Goal: Task Accomplishment & Management: Manage account settings

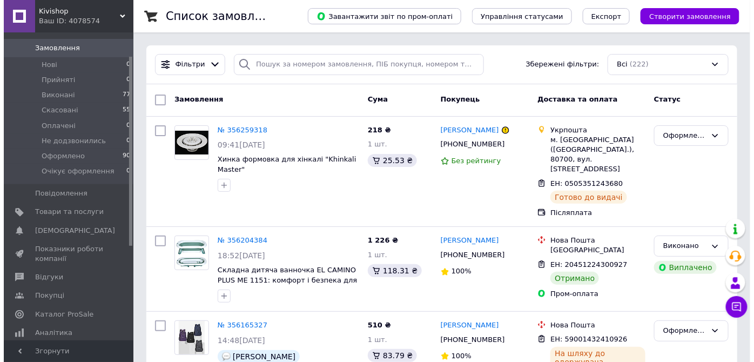
scroll to position [98, 0]
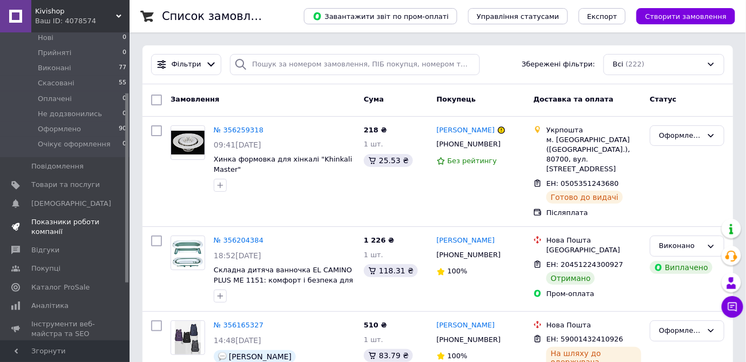
click at [80, 217] on span "Показники роботи компанії" at bounding box center [65, 226] width 69 height 19
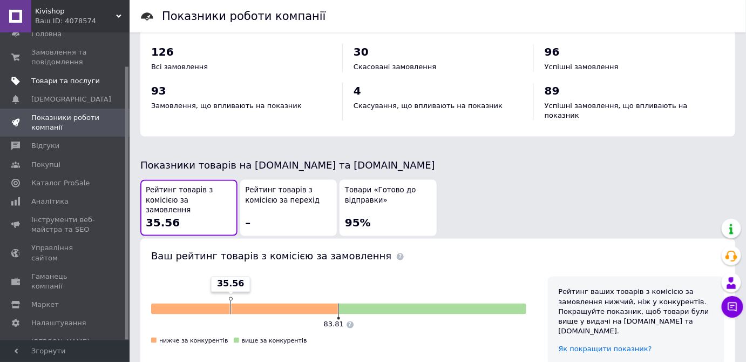
scroll to position [318, 0]
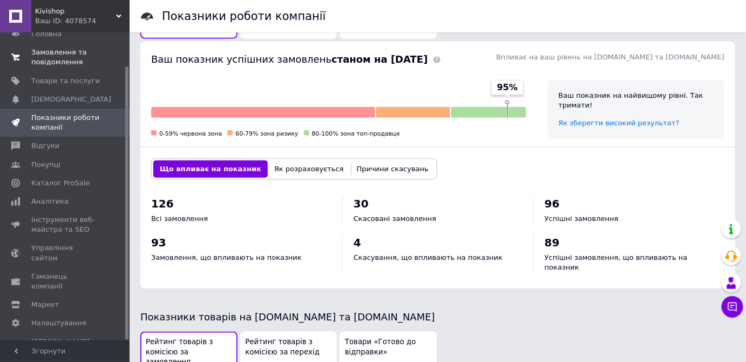
click at [69, 64] on span "Замовлення та повідомлення" at bounding box center [65, 57] width 69 height 19
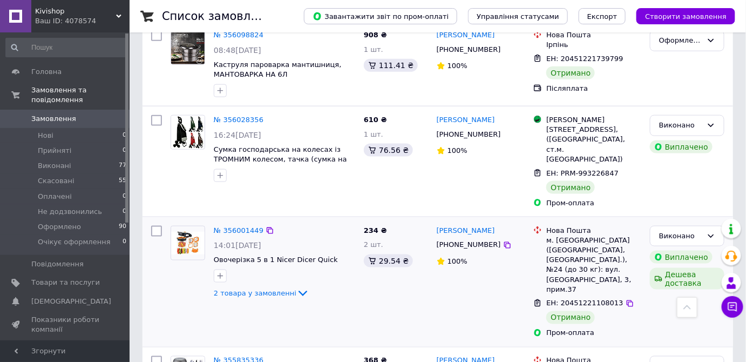
scroll to position [393, 0]
